Goal: Information Seeking & Learning: Learn about a topic

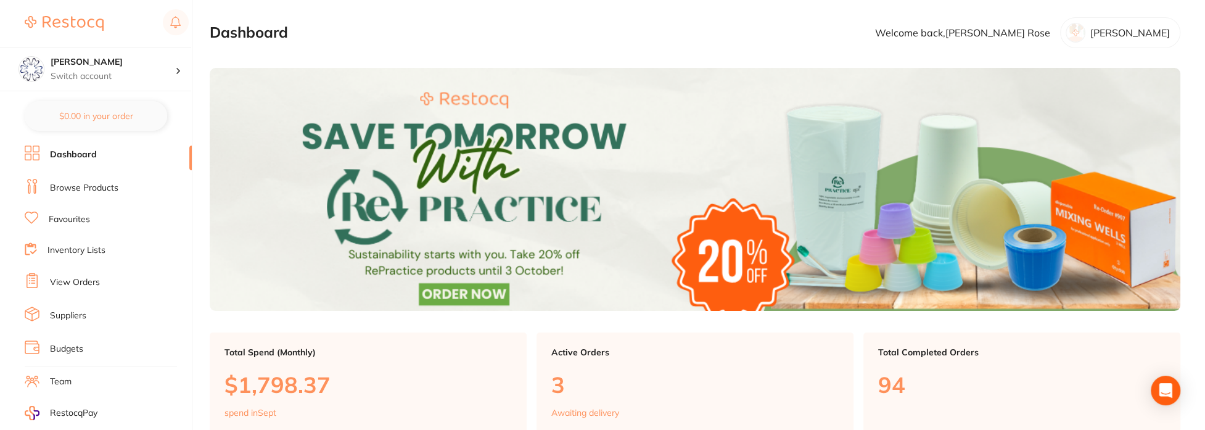
click at [93, 186] on link "Browse Products" at bounding box center [84, 188] width 68 height 12
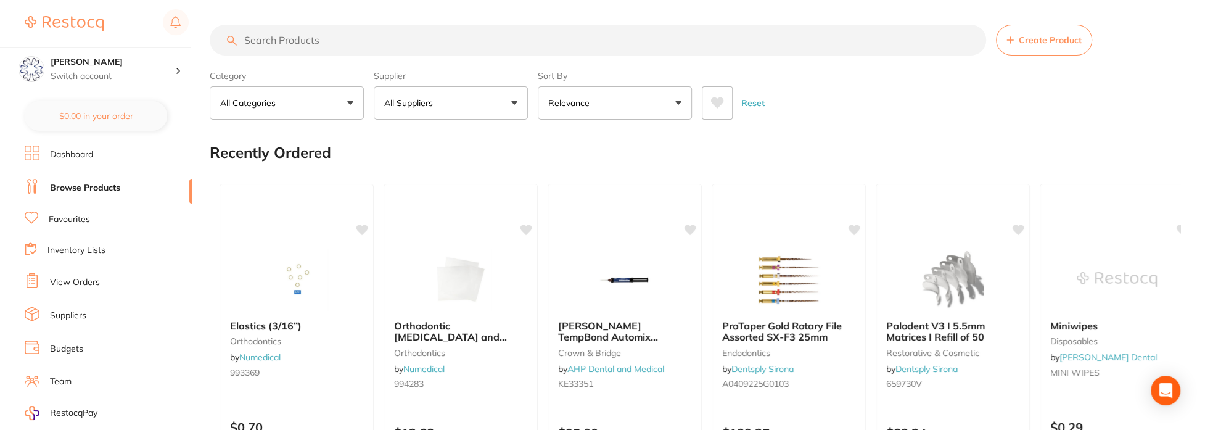
click at [331, 41] on input "search" at bounding box center [598, 40] width 777 height 31
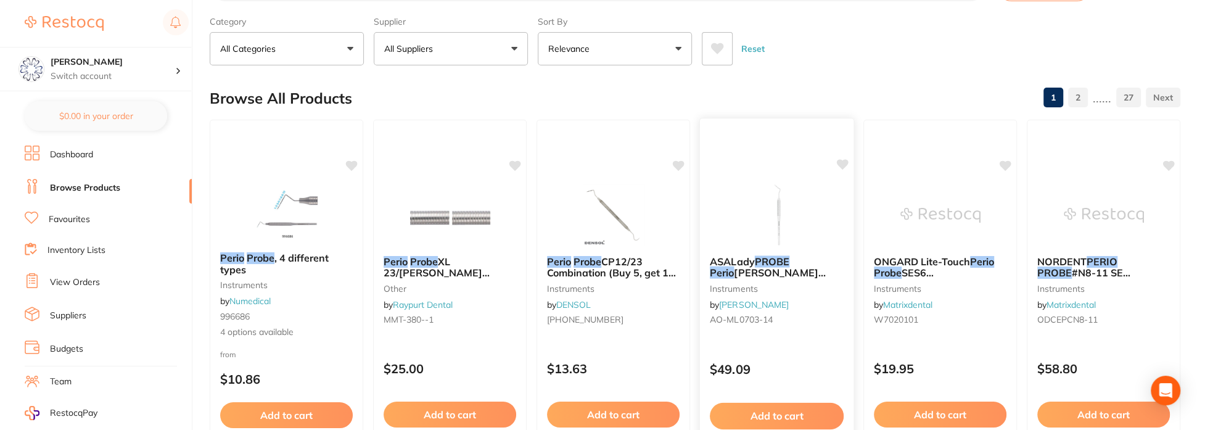
scroll to position [62, 0]
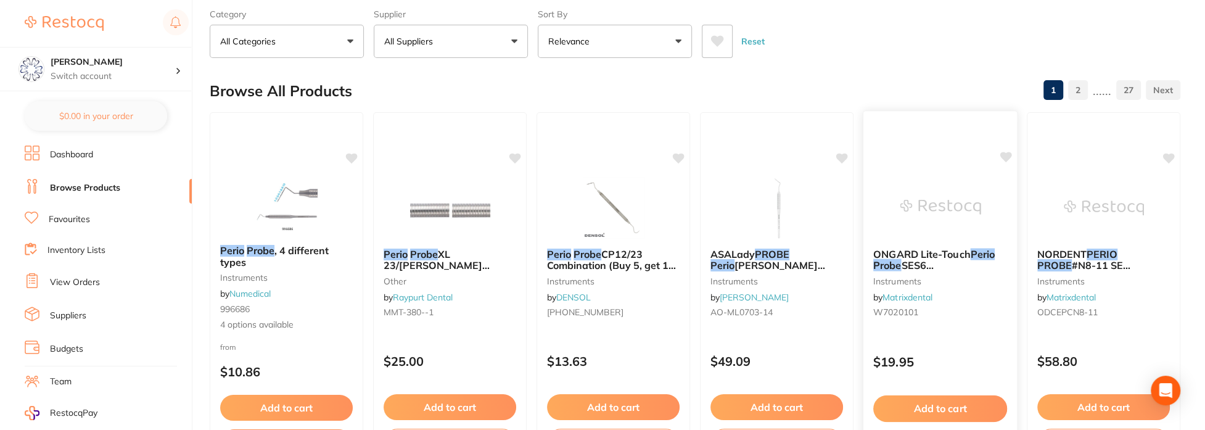
click at [922, 204] on img at bounding box center [940, 207] width 81 height 62
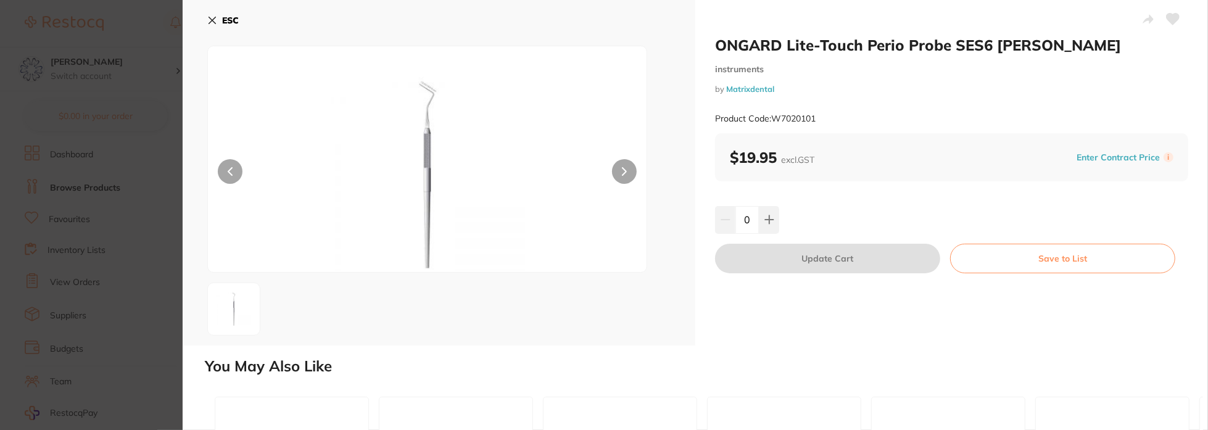
click at [210, 22] on icon at bounding box center [212, 20] width 10 height 10
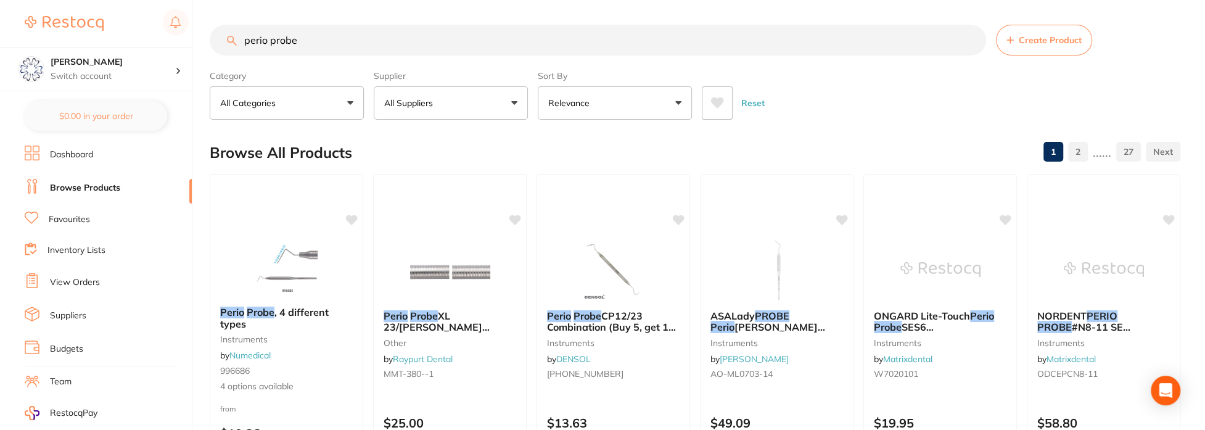
click at [331, 41] on input "perio probe" at bounding box center [598, 40] width 777 height 31
drag, startPoint x: 352, startPoint y: 41, endPoint x: 195, endPoint y: 38, distance: 156.7
click at [197, 38] on div "$0.00 Eumundi Dental Switch account Eumundi Dental $0.00 in your order Dashboar…" at bounding box center [602, 215] width 1205 height 430
drag, startPoint x: 366, startPoint y: 42, endPoint x: 237, endPoint y: 33, distance: 129.3
click at [237, 33] on input "plastic perio probe" at bounding box center [598, 40] width 777 height 31
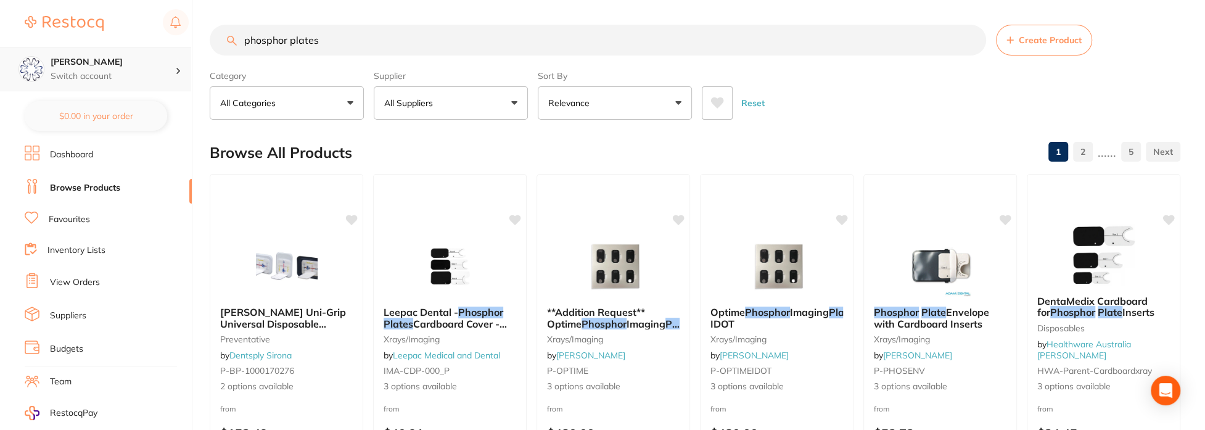
drag, startPoint x: 346, startPoint y: 44, endPoint x: 128, endPoint y: 64, distance: 218.6
click at [128, 64] on div "$0.00 Eumundi Dental Switch account Eumundi Dental $0.00 in your order Dashboar…" at bounding box center [602, 215] width 1205 height 430
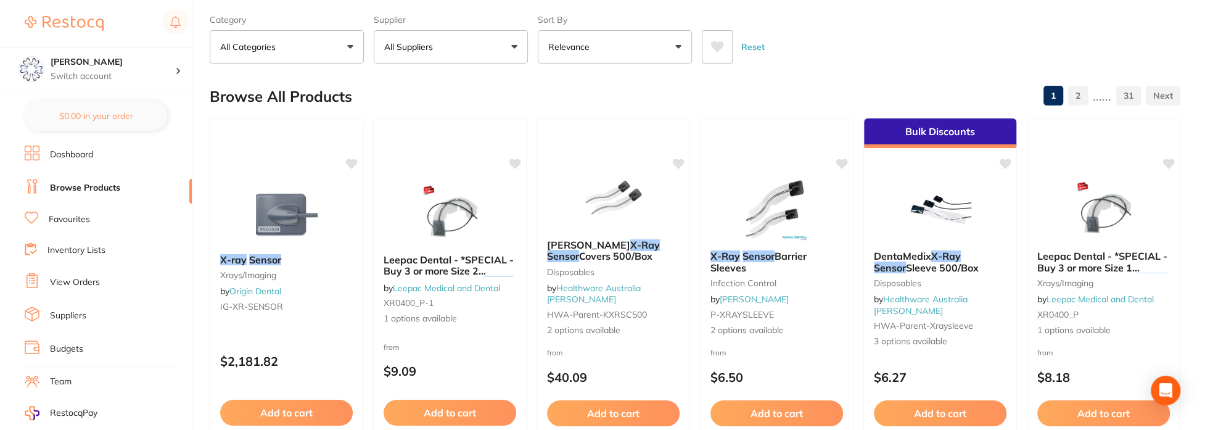
scroll to position [56, 0]
click at [283, 254] on b "X-ray Sensor" at bounding box center [287, 260] width 134 height 12
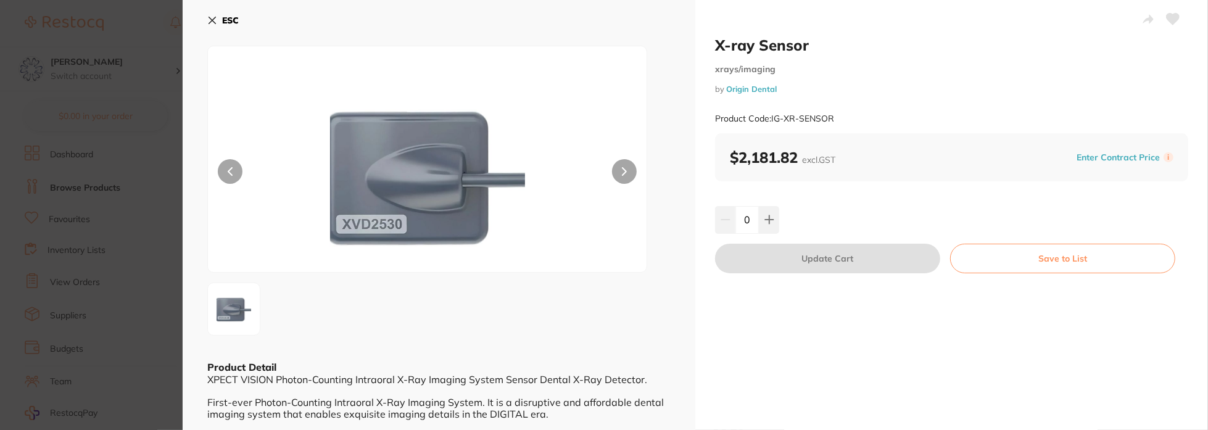
click at [212, 19] on icon at bounding box center [212, 20] width 10 height 10
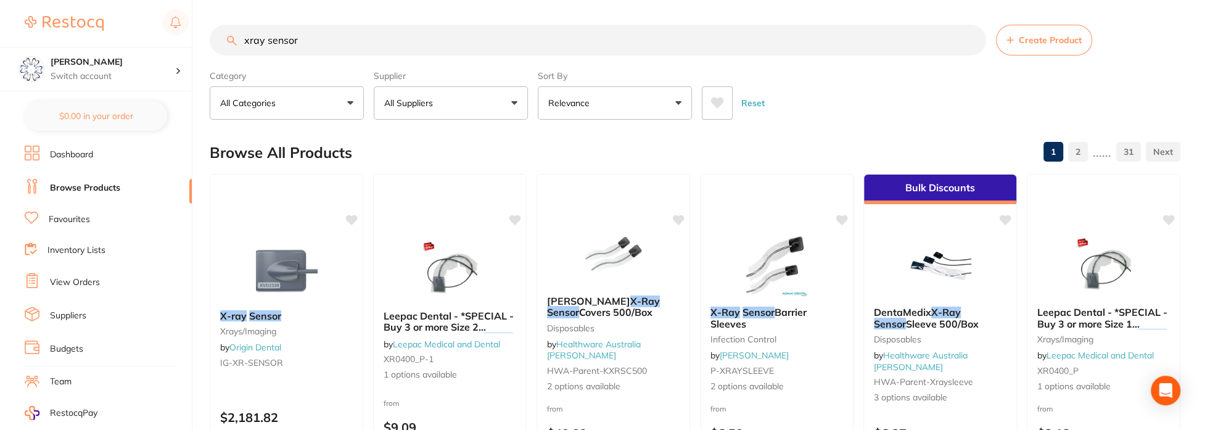
click at [248, 39] on input "xray sensor" at bounding box center [598, 40] width 777 height 31
type input "x-ray sensor"
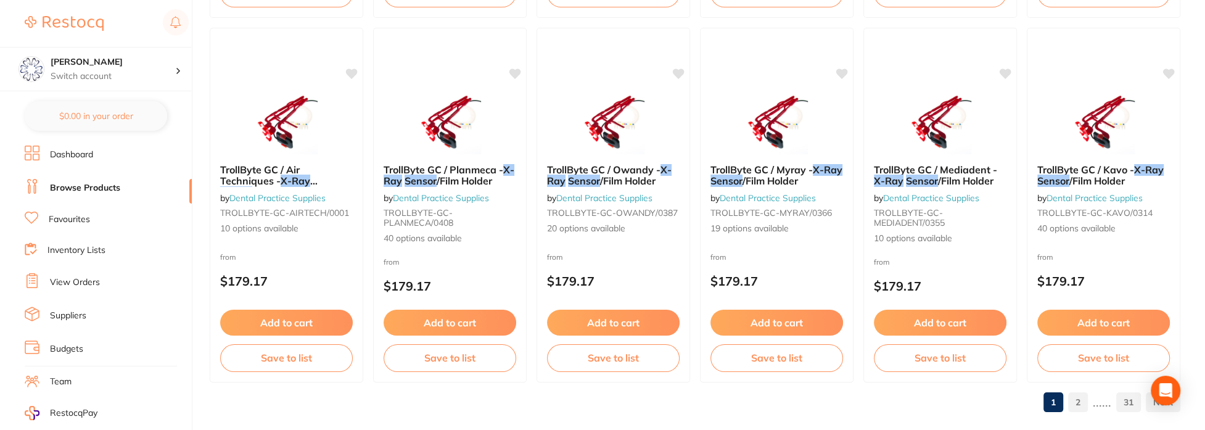
scroll to position [3078, 0]
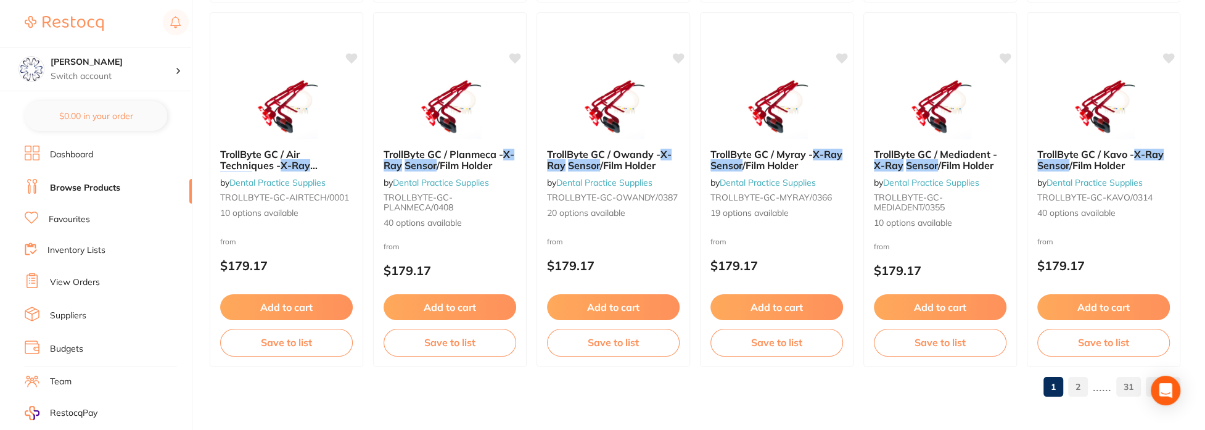
click at [1078, 385] on link "2" at bounding box center [1078, 386] width 20 height 25
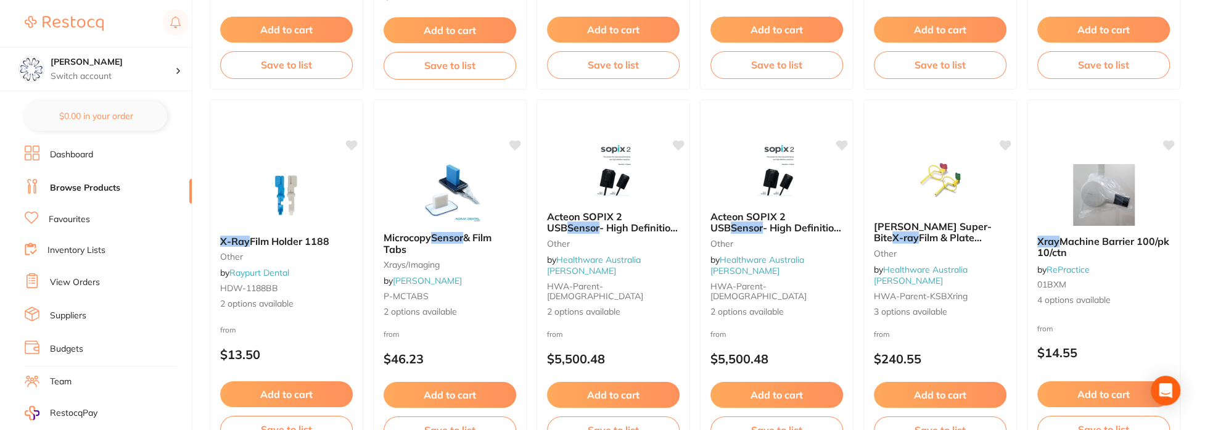
scroll to position [1542, 0]
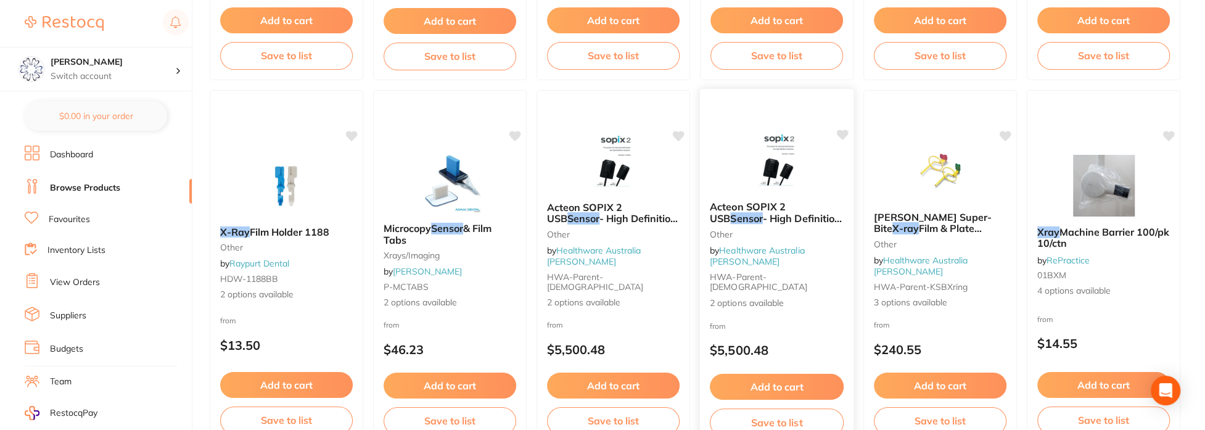
click at [749, 248] on div "Acteon SOPIX 2 USB Sensor - High Definition for Windows other by Healthware Aus…" at bounding box center [777, 255] width 154 height 128
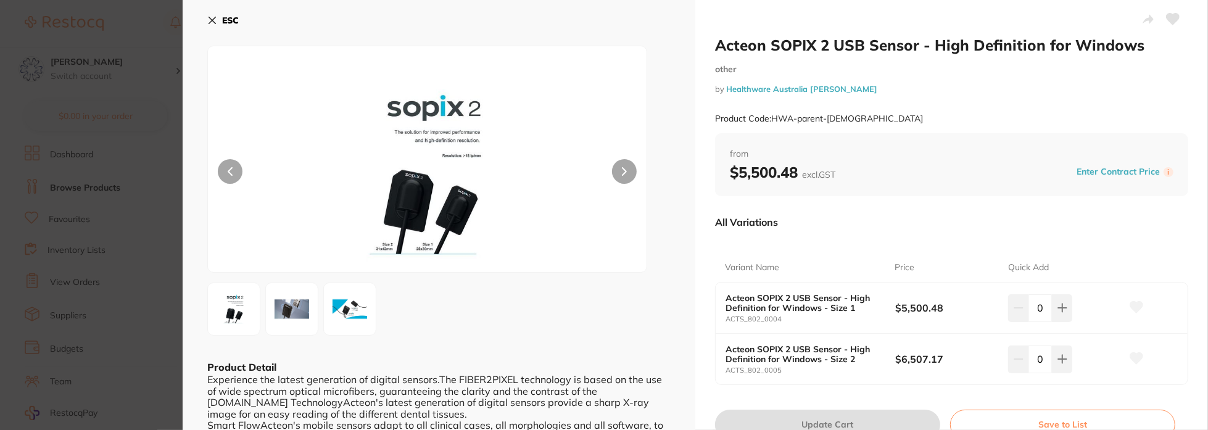
click at [212, 18] on icon at bounding box center [212, 20] width 10 height 10
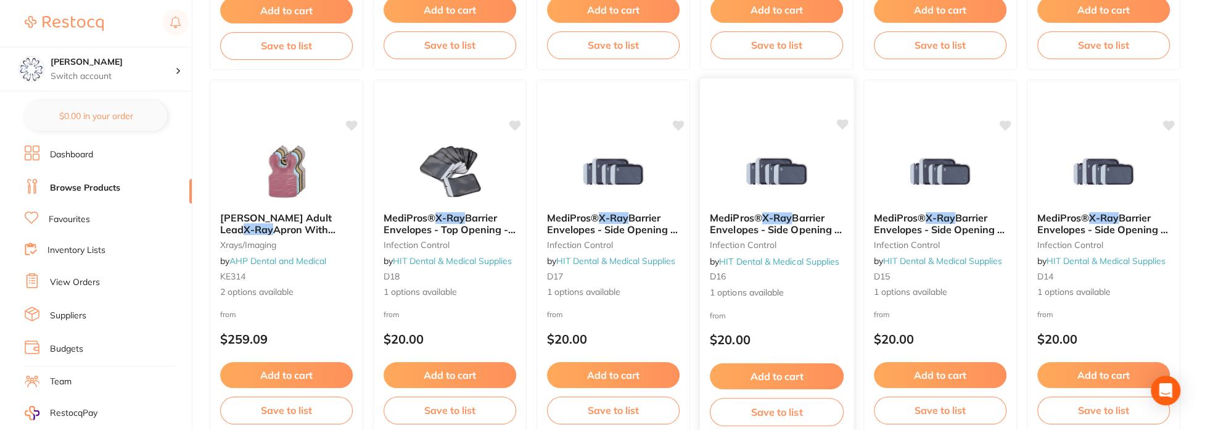
scroll to position [3078, 0]
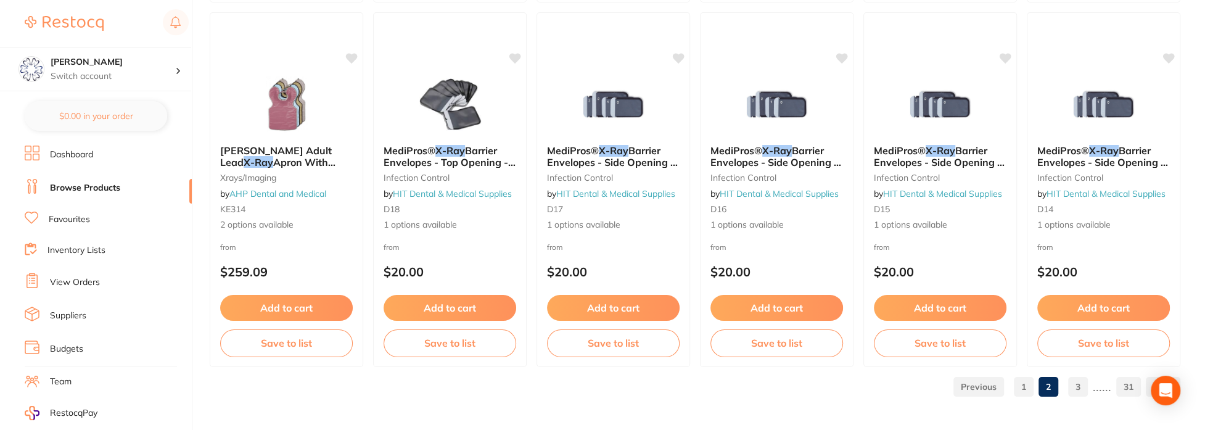
click at [1086, 387] on link "3" at bounding box center [1078, 386] width 20 height 25
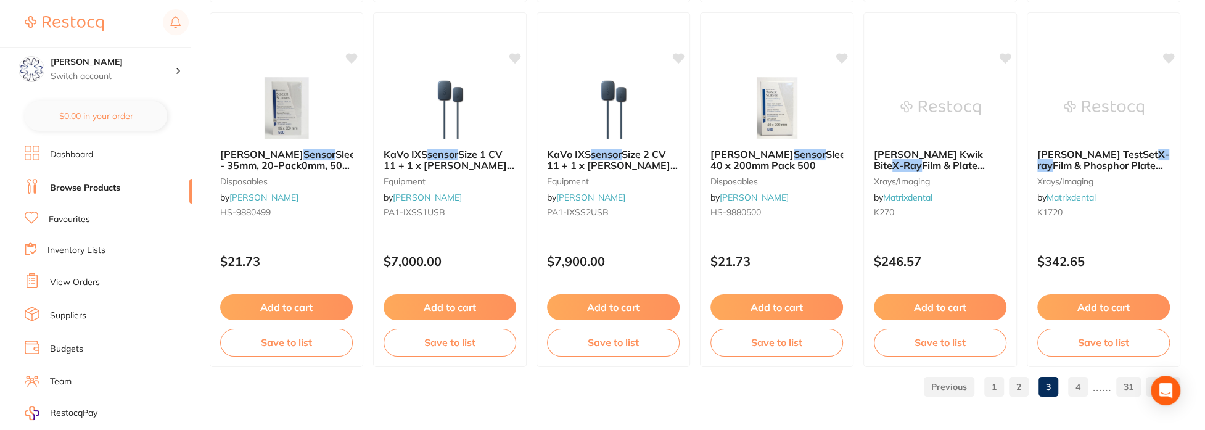
click at [1075, 384] on link "4" at bounding box center [1078, 386] width 20 height 25
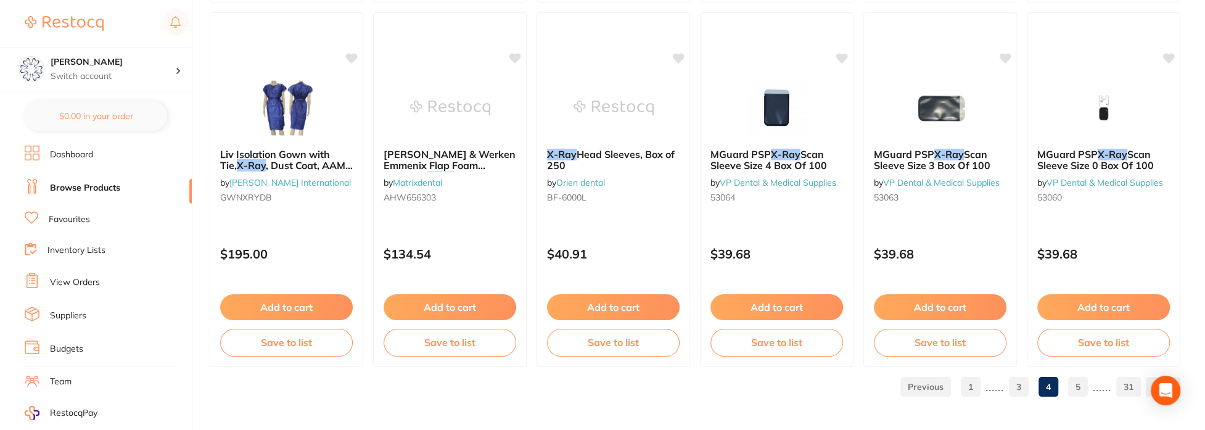
click at [1081, 390] on link "5" at bounding box center [1078, 386] width 20 height 25
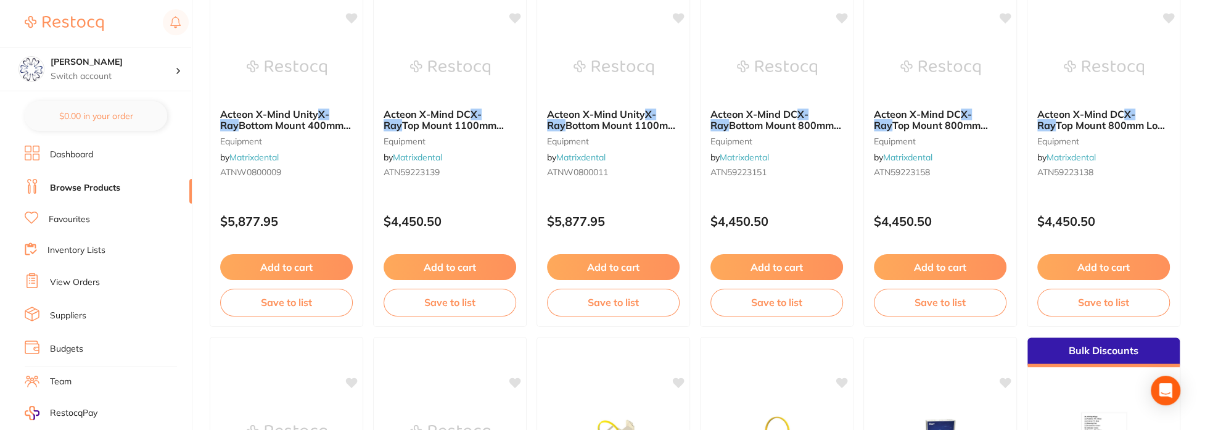
scroll to position [1110, 0]
